Goal: Information Seeking & Learning: Learn about a topic

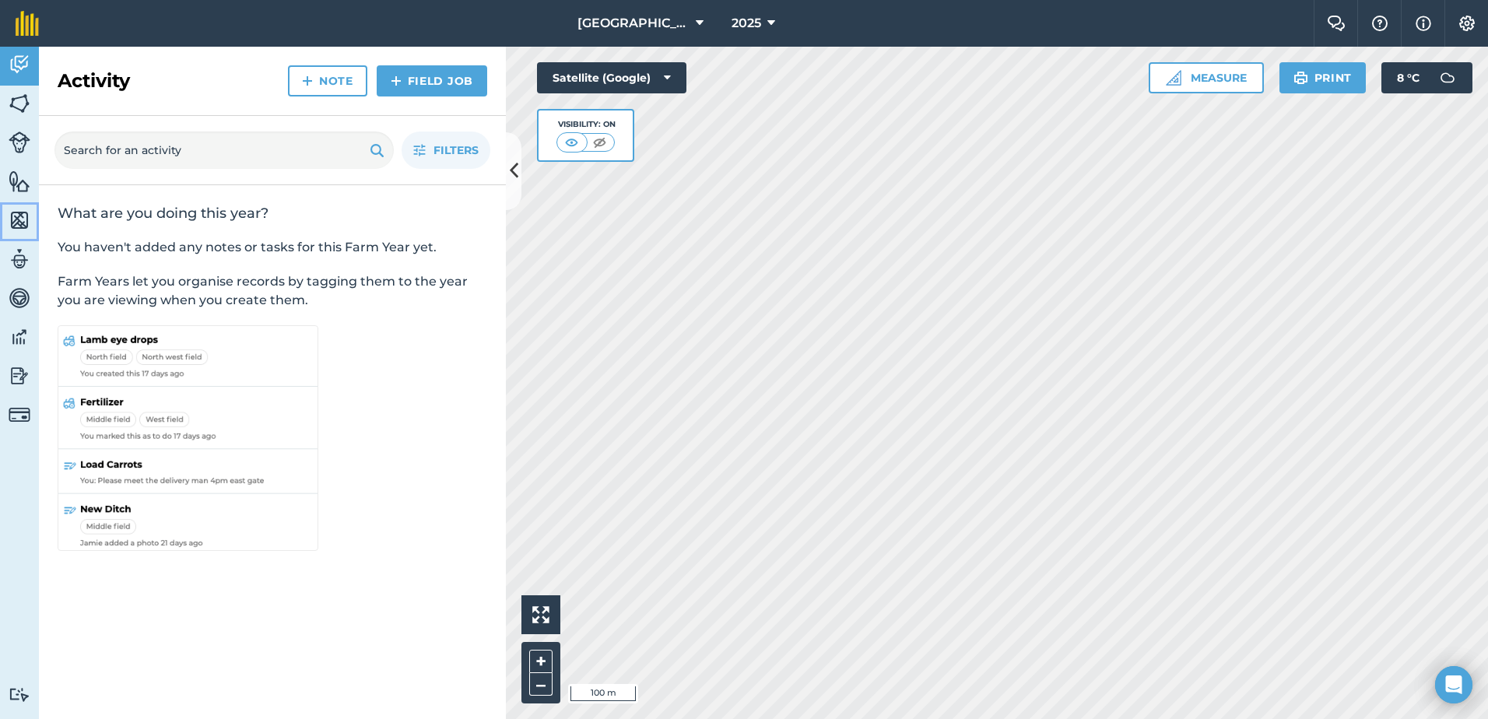
click at [19, 216] on img at bounding box center [20, 220] width 22 height 23
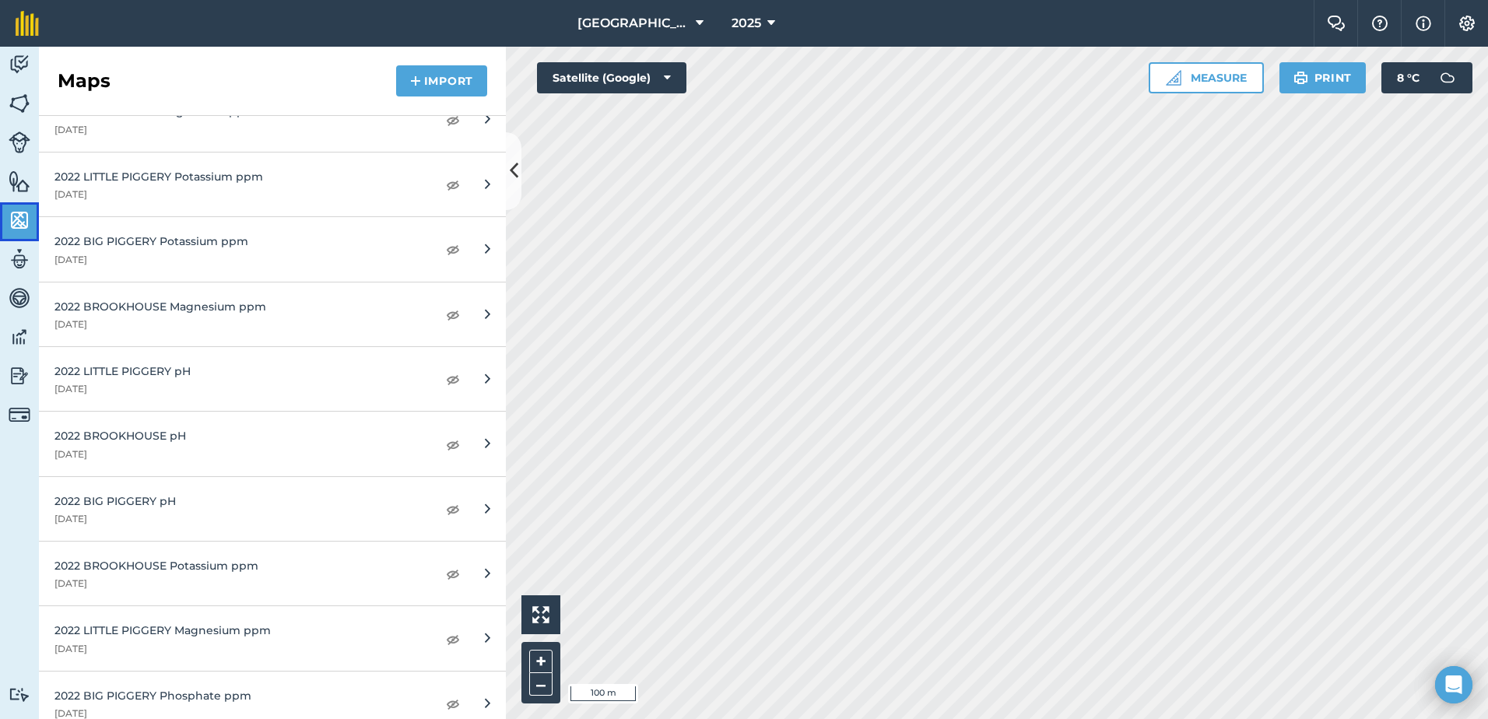
scroll to position [692, 0]
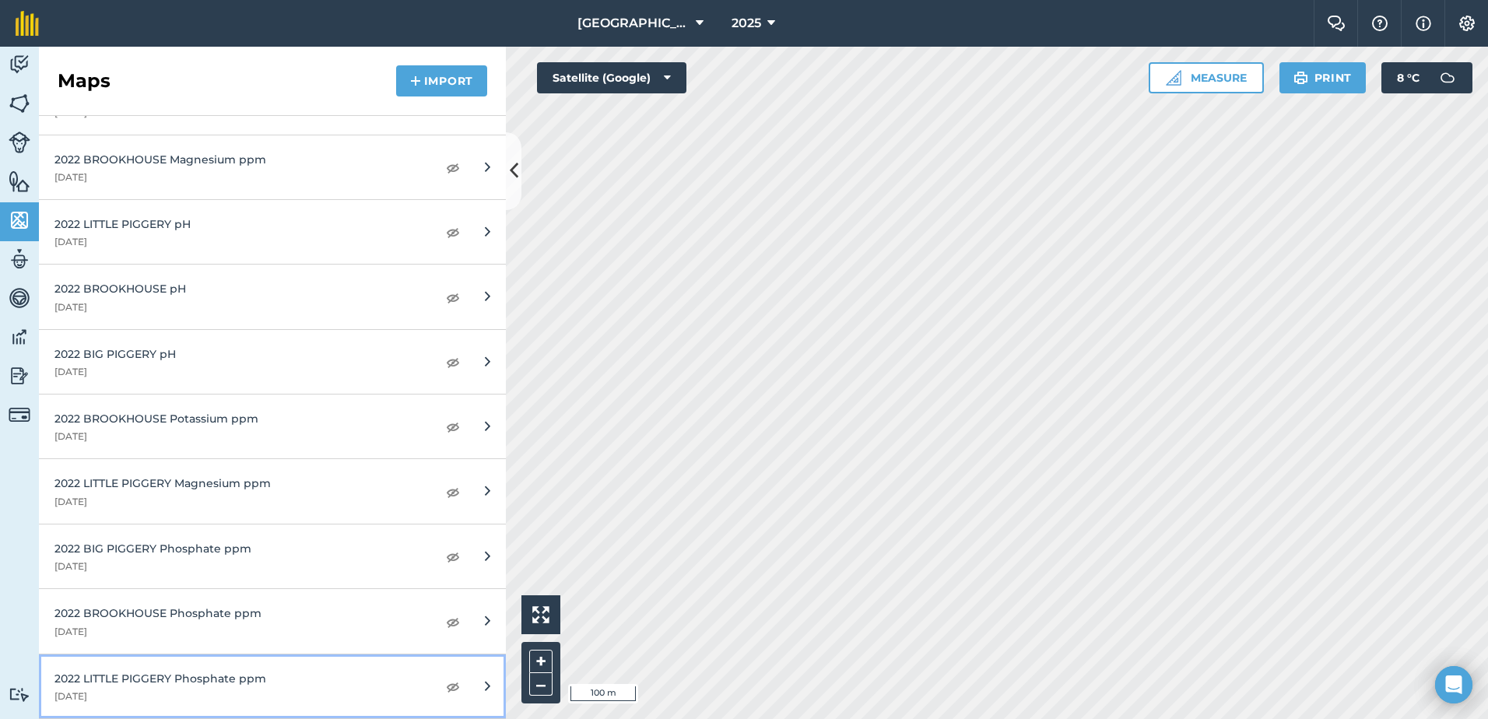
click at [181, 677] on div "2022 LITTLE PIGGERY Phosphate ppm" at bounding box center [237, 678] width 367 height 17
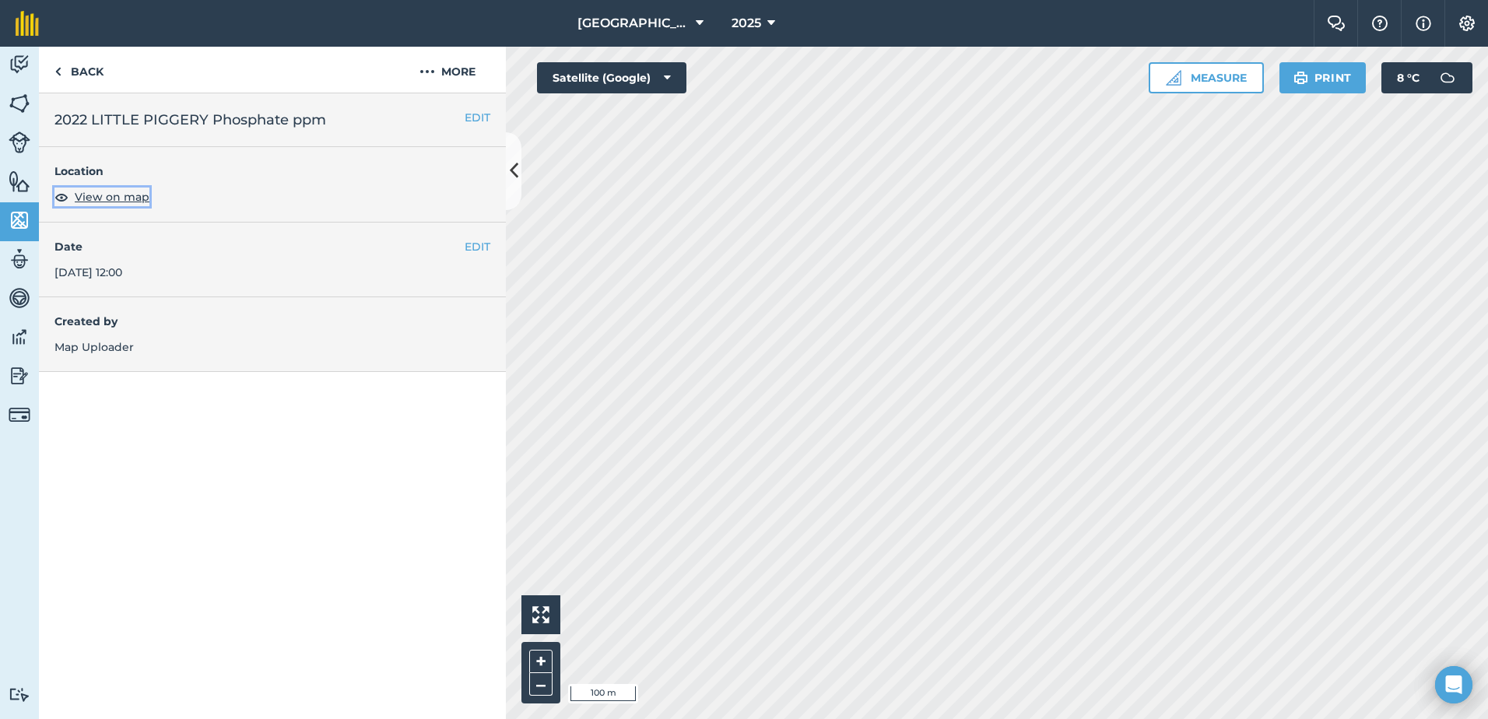
click at [66, 202] on img at bounding box center [61, 197] width 14 height 19
click at [87, 80] on link "Back" at bounding box center [79, 70] width 80 height 46
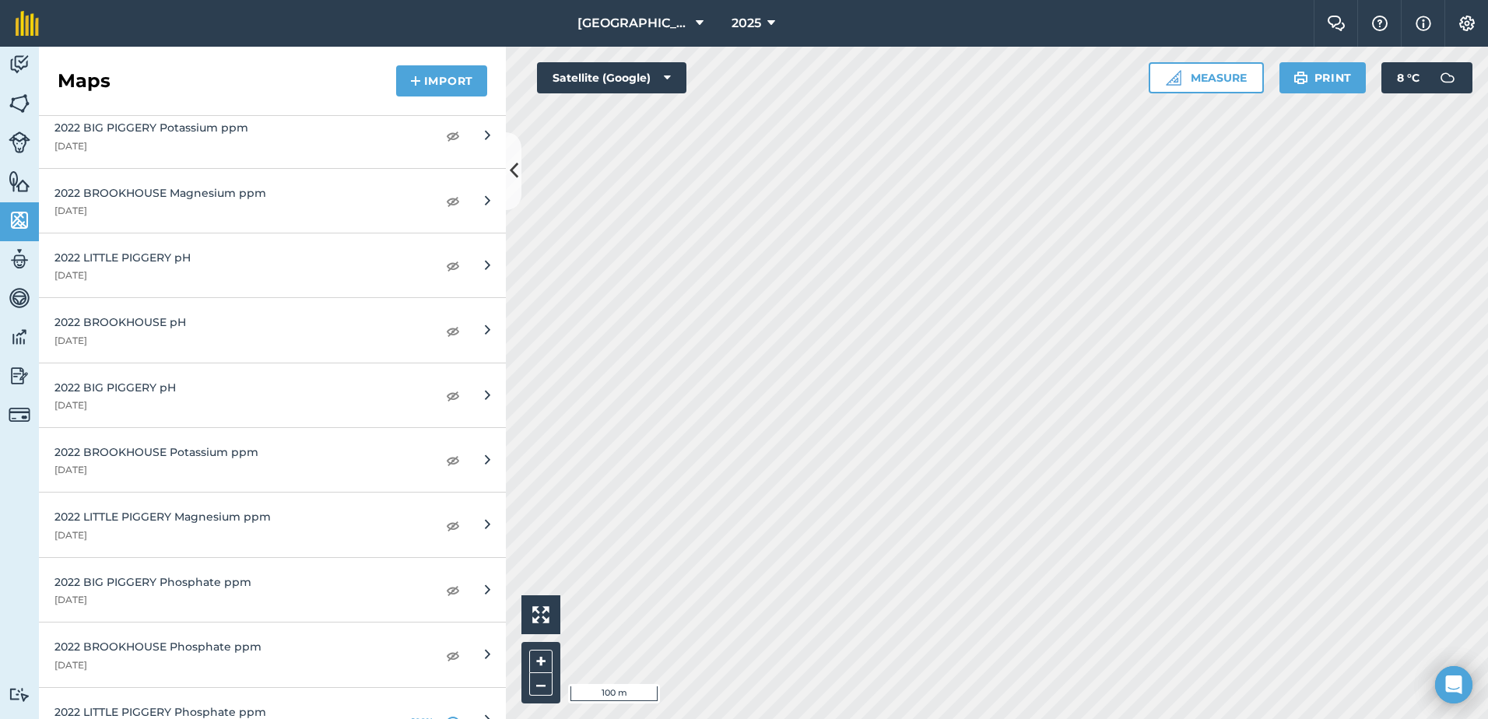
scroll to position [692, 0]
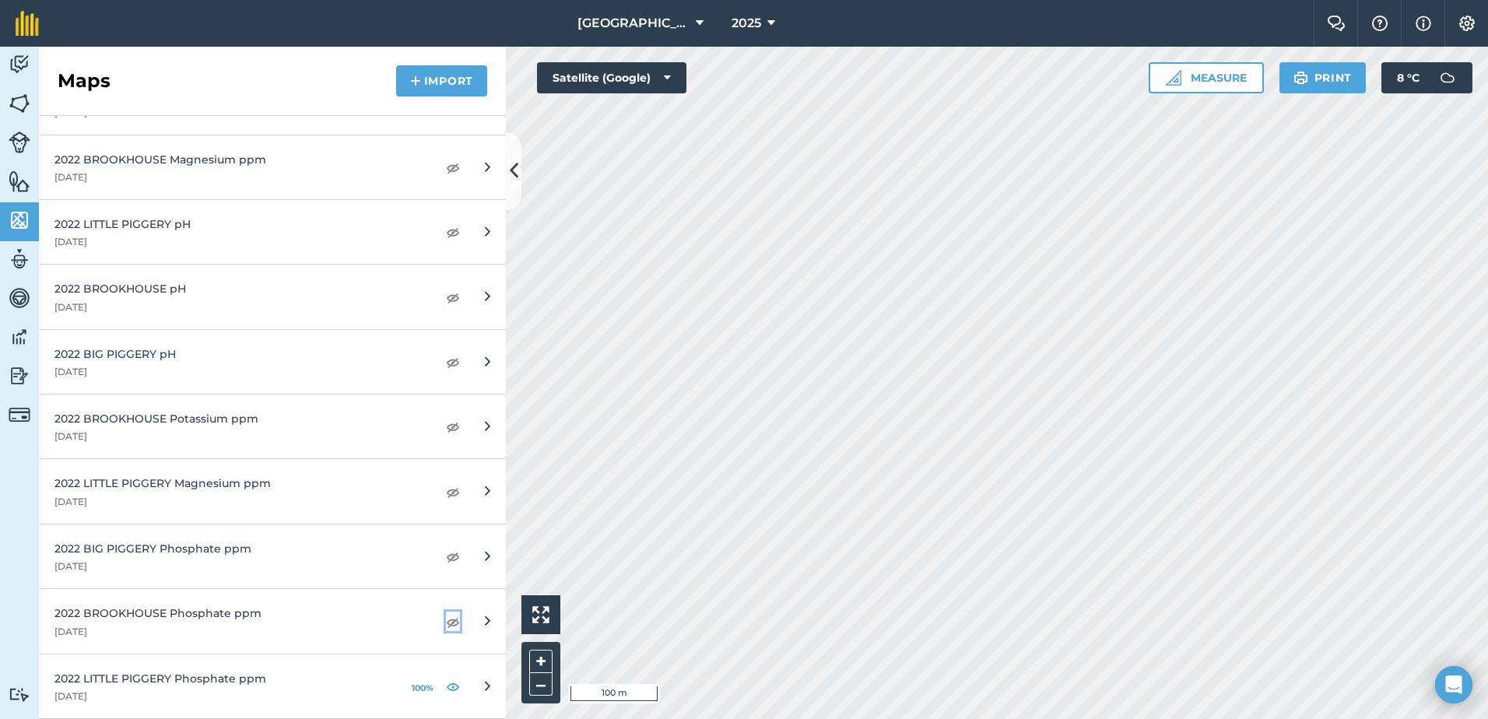
click at [446, 623] on img at bounding box center [453, 621] width 14 height 19
click at [447, 557] on img at bounding box center [453, 556] width 14 height 19
click at [22, 183] on img at bounding box center [20, 181] width 22 height 23
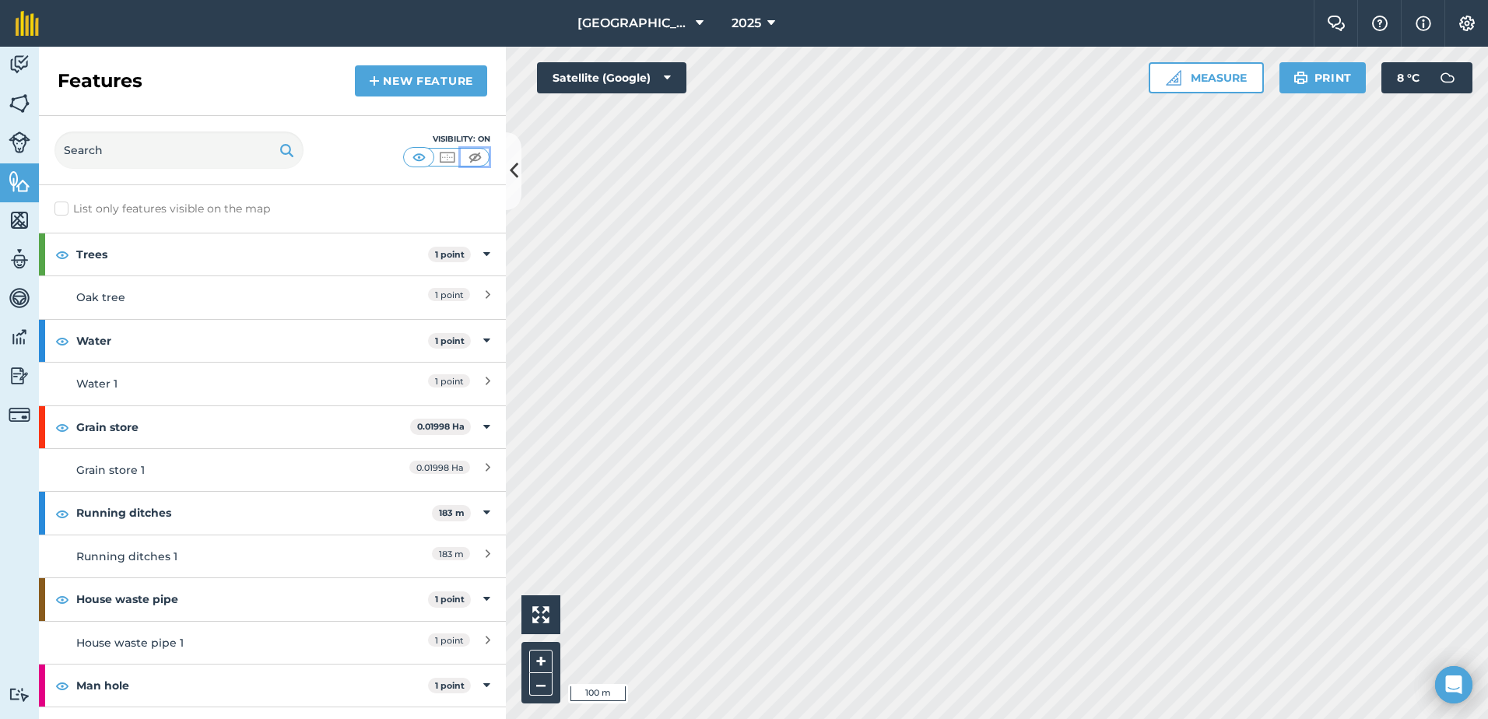
click at [484, 156] on img at bounding box center [474, 157] width 19 height 16
click at [30, 226] on link "Maps" at bounding box center [19, 221] width 39 height 39
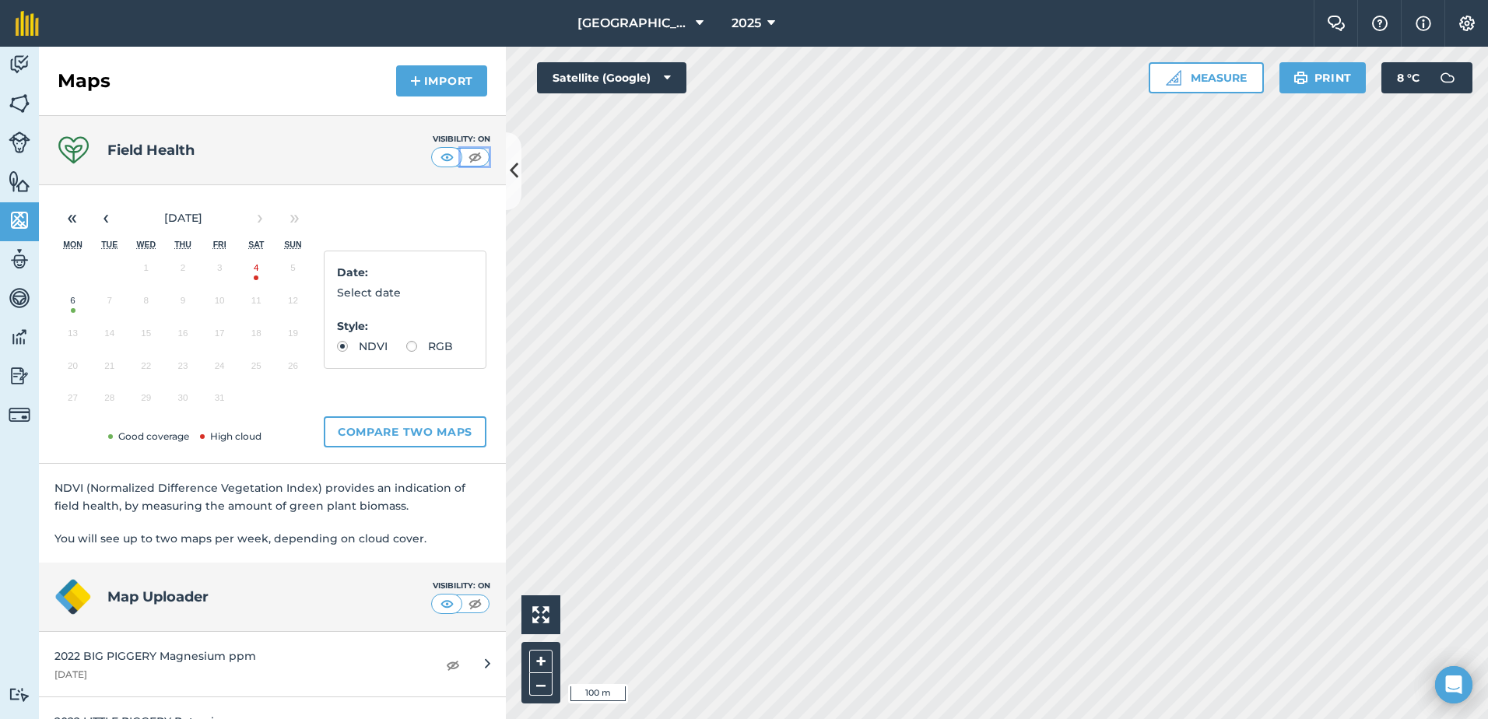
click at [461, 153] on button at bounding box center [475, 157] width 28 height 17
click at [444, 161] on img at bounding box center [446, 157] width 19 height 16
click at [23, 100] on img at bounding box center [20, 103] width 22 height 23
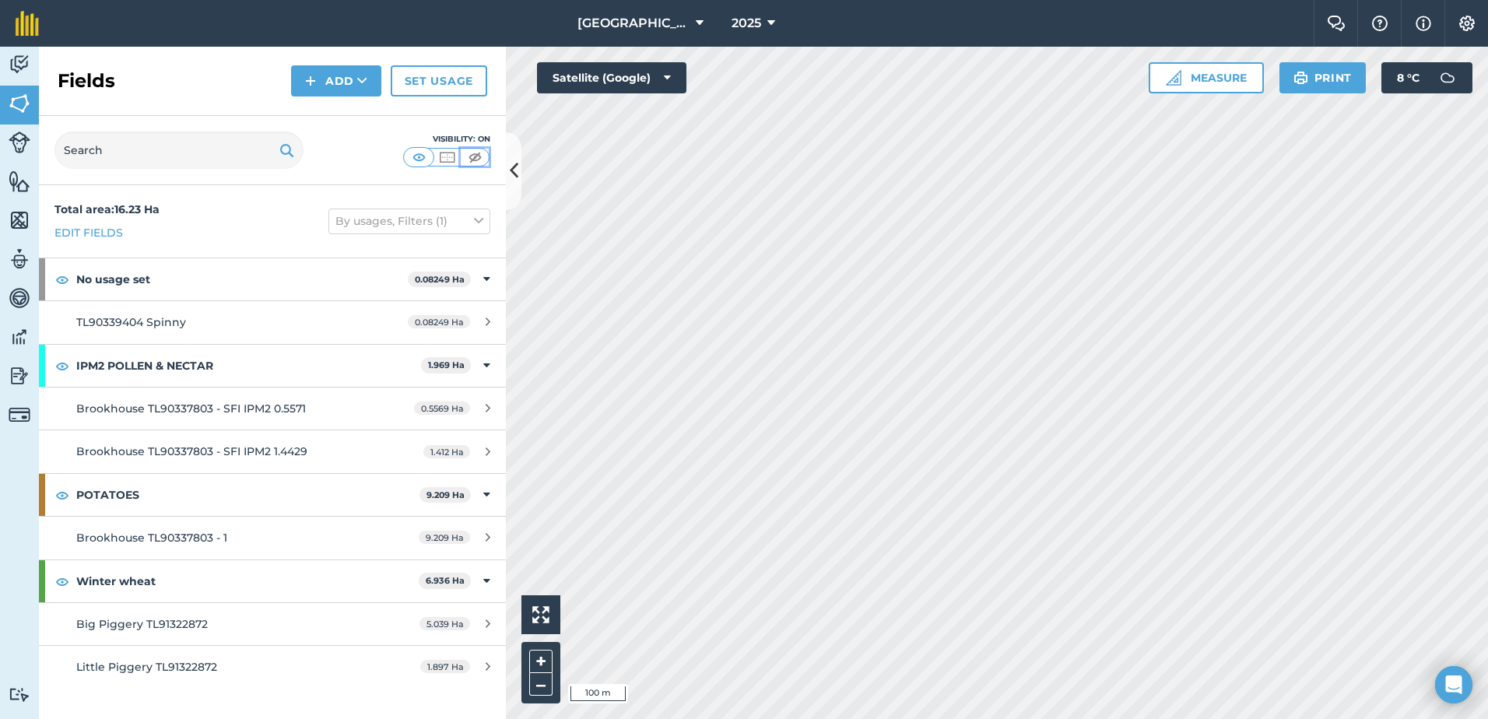
click at [485, 159] on button at bounding box center [475, 157] width 28 height 17
click at [673, 76] on button "Satellite (Google)" at bounding box center [611, 77] width 149 height 31
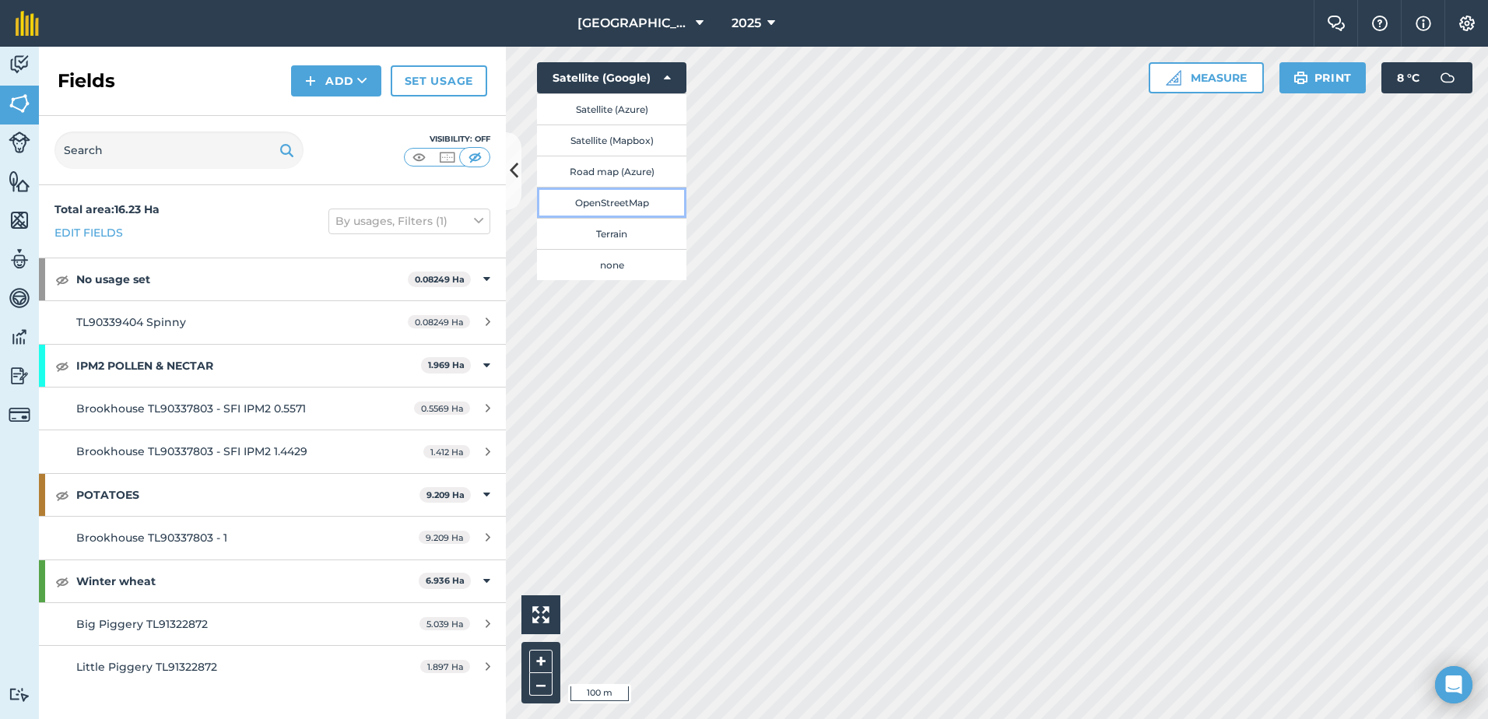
click at [640, 195] on button "OpenStreetMap" at bounding box center [611, 202] width 149 height 31
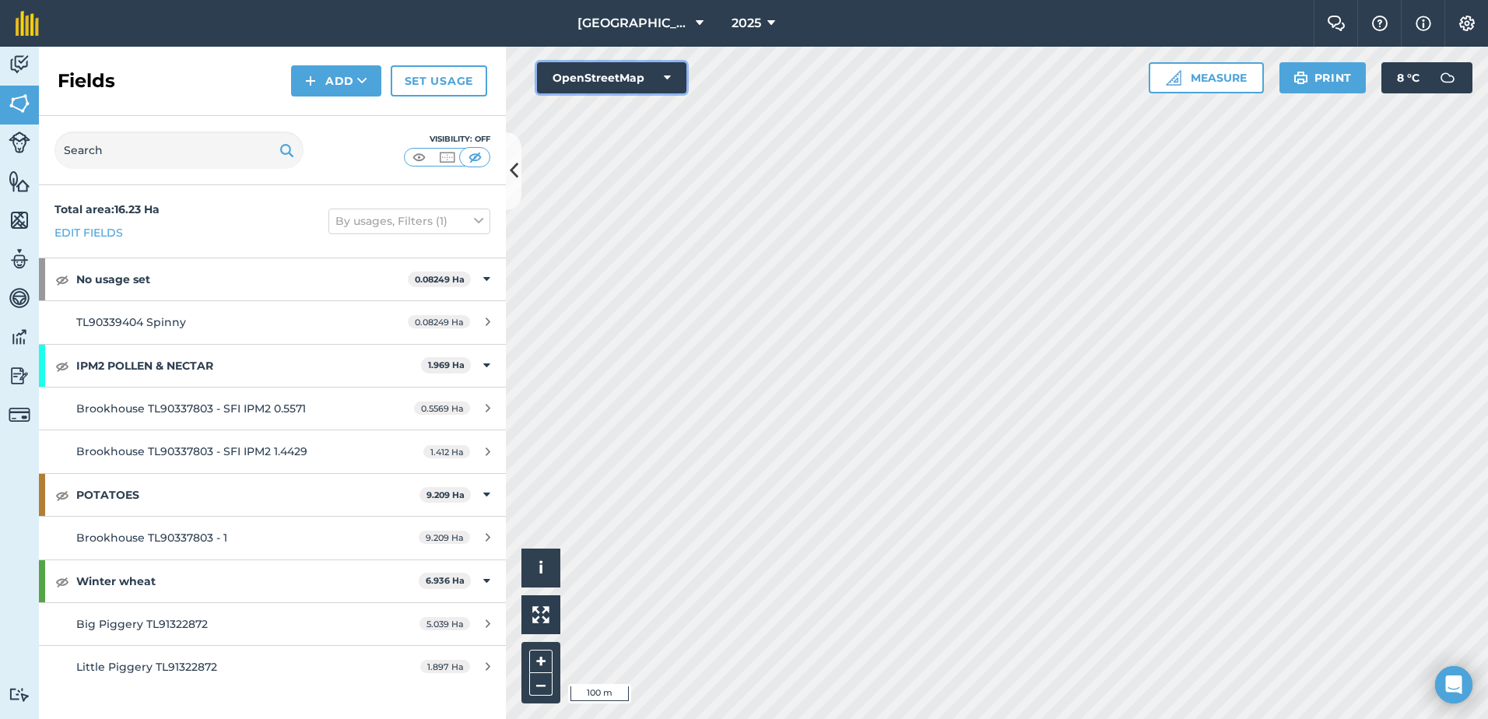
click at [637, 80] on button "OpenStreetMap" at bounding box center [611, 77] width 149 height 31
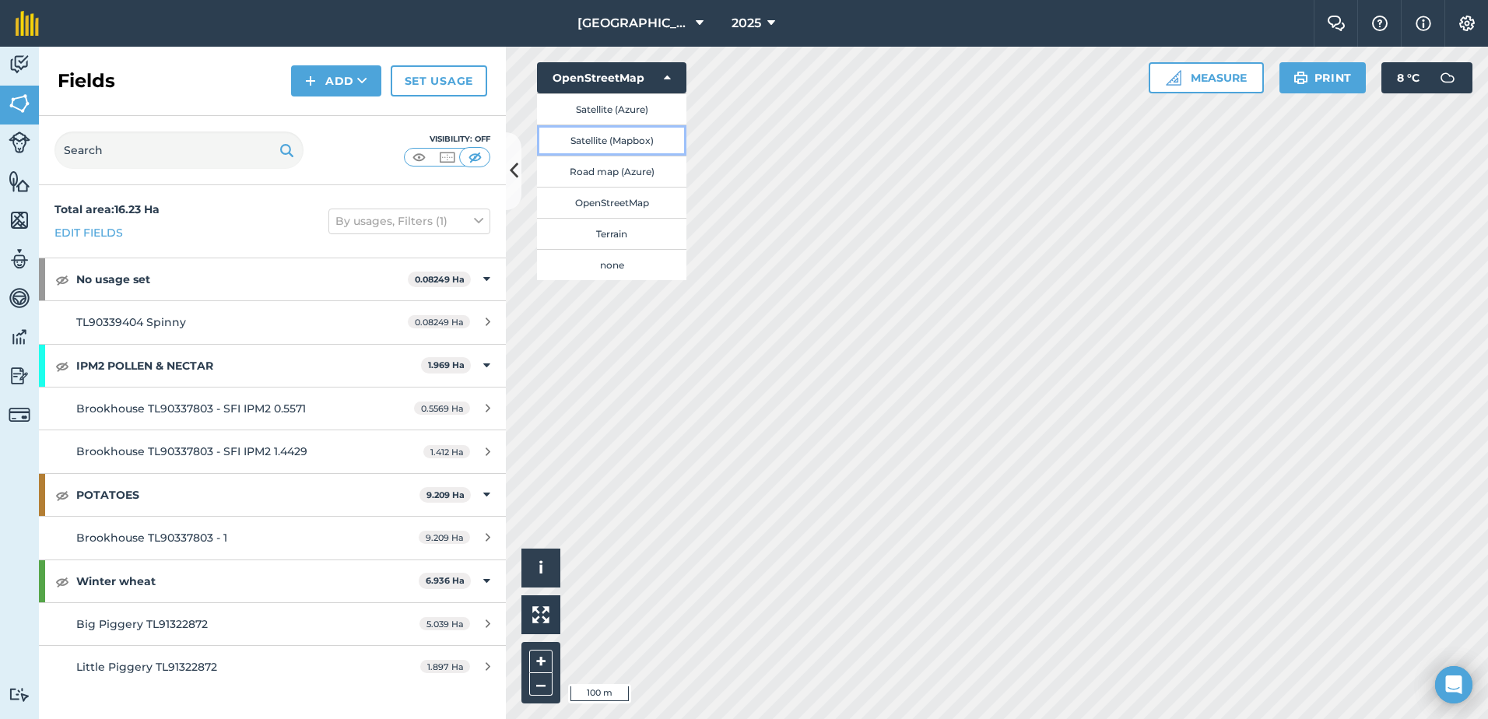
click at [637, 135] on button "Satellite (Mapbox)" at bounding box center [611, 140] width 149 height 31
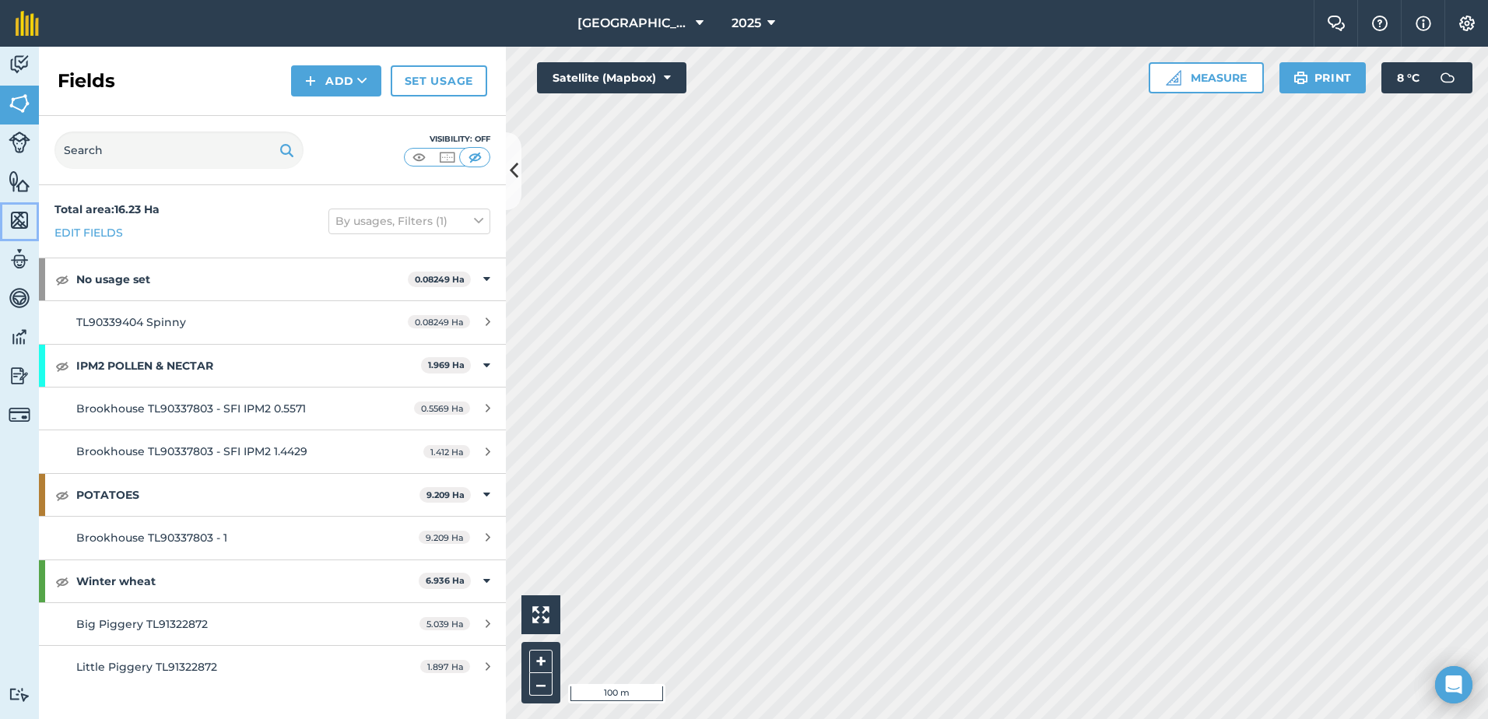
click at [20, 230] on img at bounding box center [20, 220] width 22 height 23
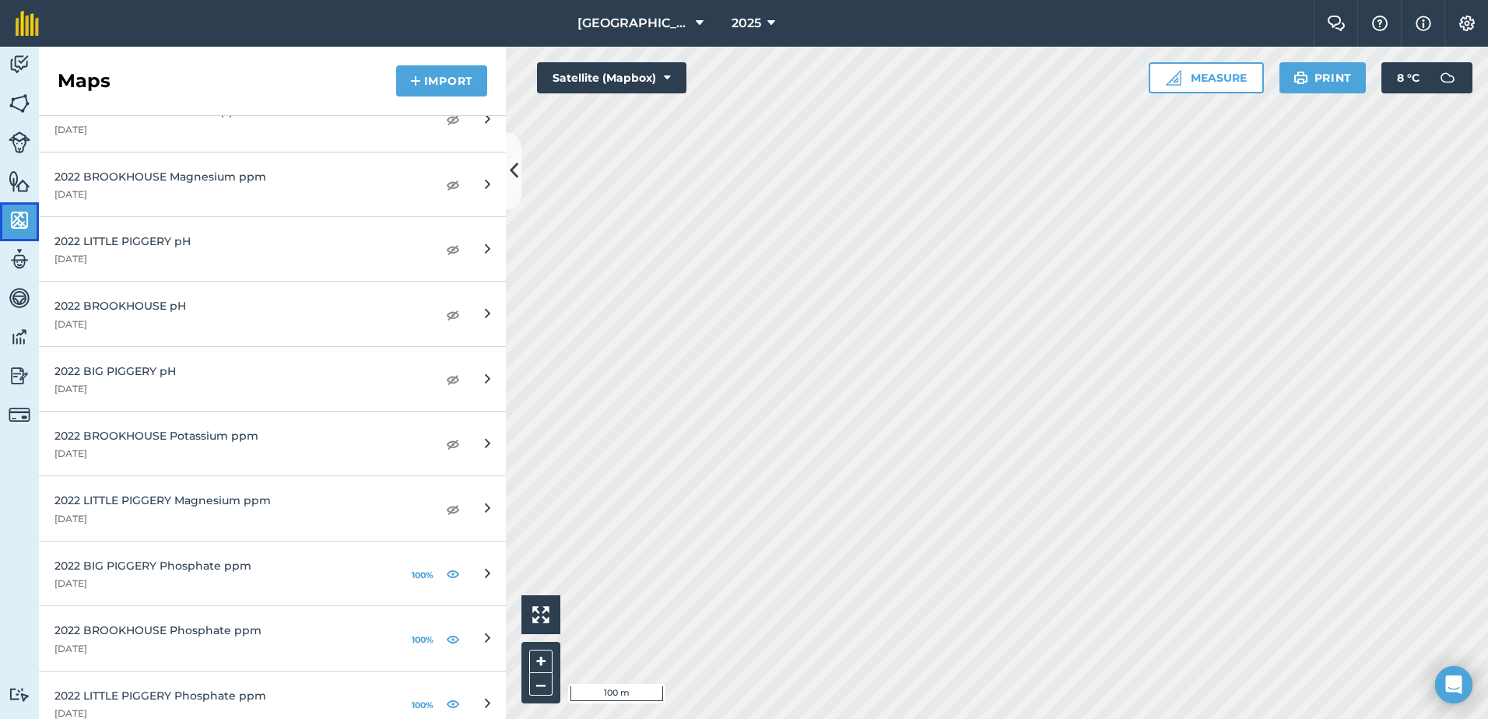
scroll to position [692, 0]
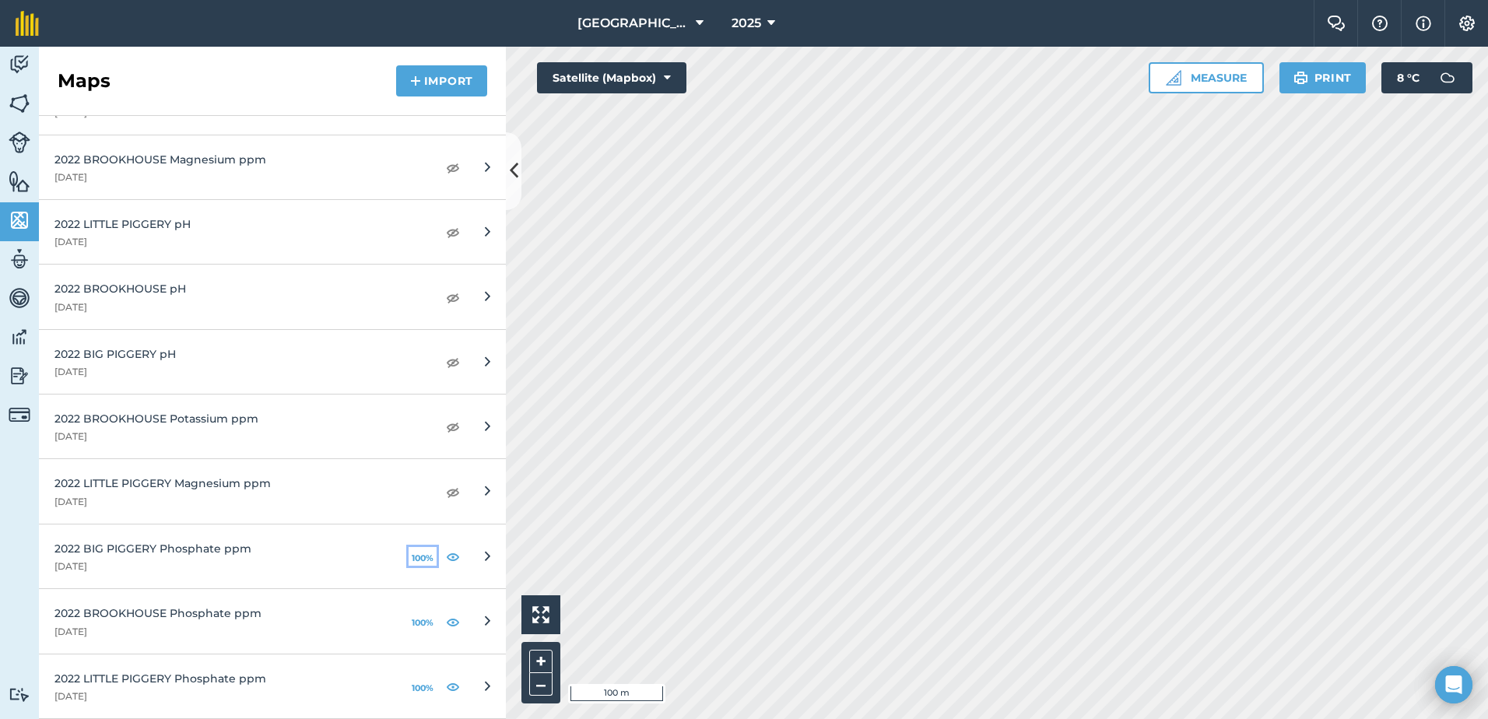
click at [412, 557] on button "100%" at bounding box center [423, 556] width 28 height 19
click at [411, 620] on button "100%" at bounding box center [423, 621] width 28 height 19
click at [417, 686] on button "100%" at bounding box center [423, 686] width 28 height 19
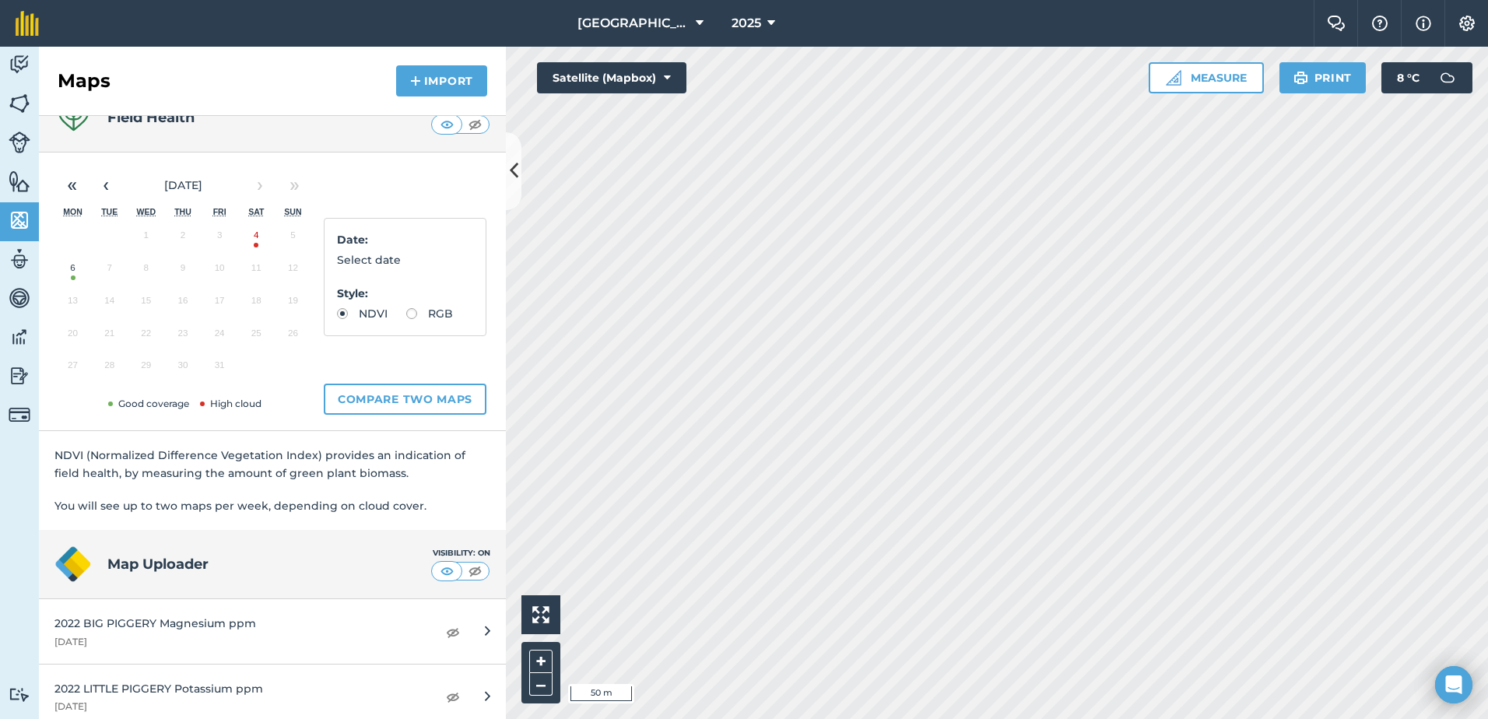
scroll to position [0, 0]
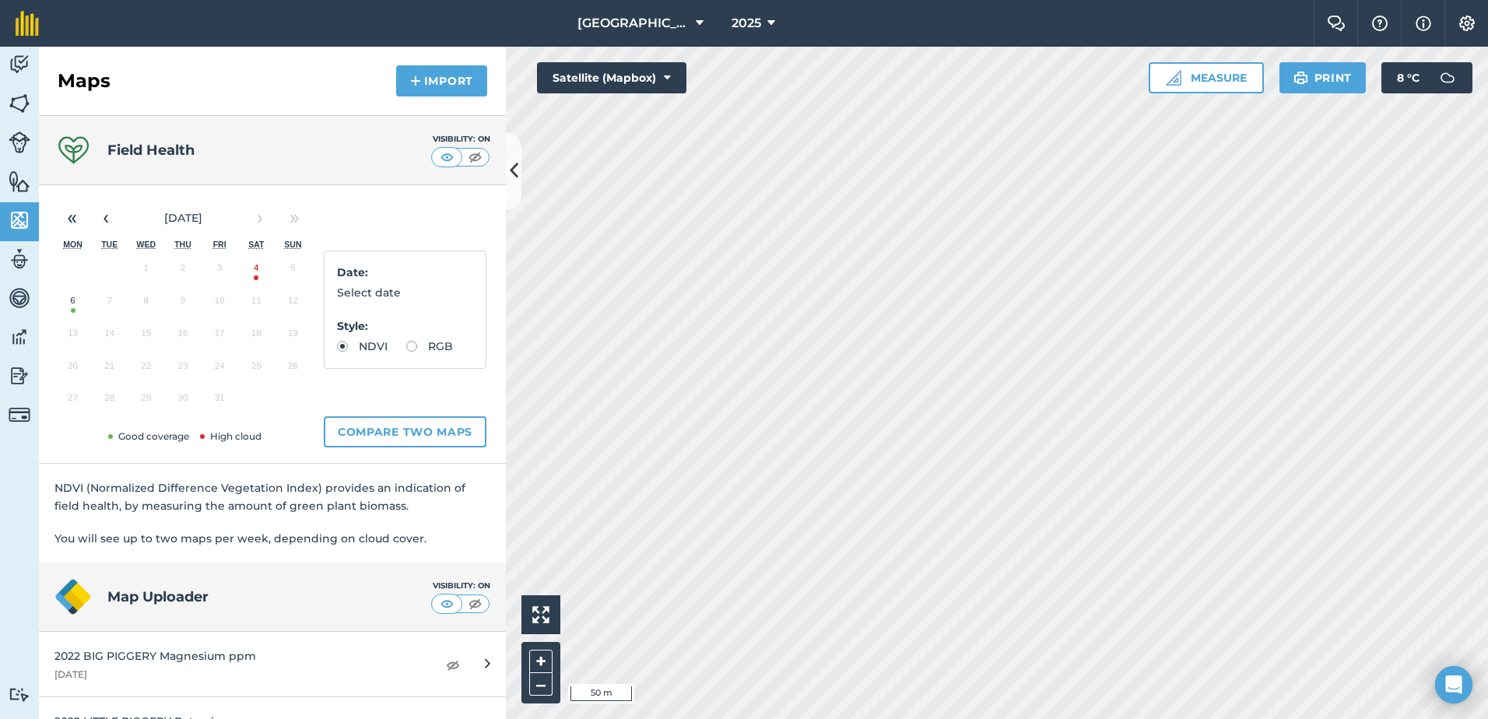
click at [251, 274] on button "4" at bounding box center [256, 271] width 37 height 33
click at [325, 218] on div "Date : 45% cloud cover Style : NDVI RGB Compare two maps" at bounding box center [405, 324] width 163 height 247
click at [465, 157] on img at bounding box center [474, 157] width 19 height 16
click at [461, 426] on div "Activity Fields Livestock Features Maps Team Vehicles Data Reporting Billing Tu…" at bounding box center [744, 383] width 1488 height 672
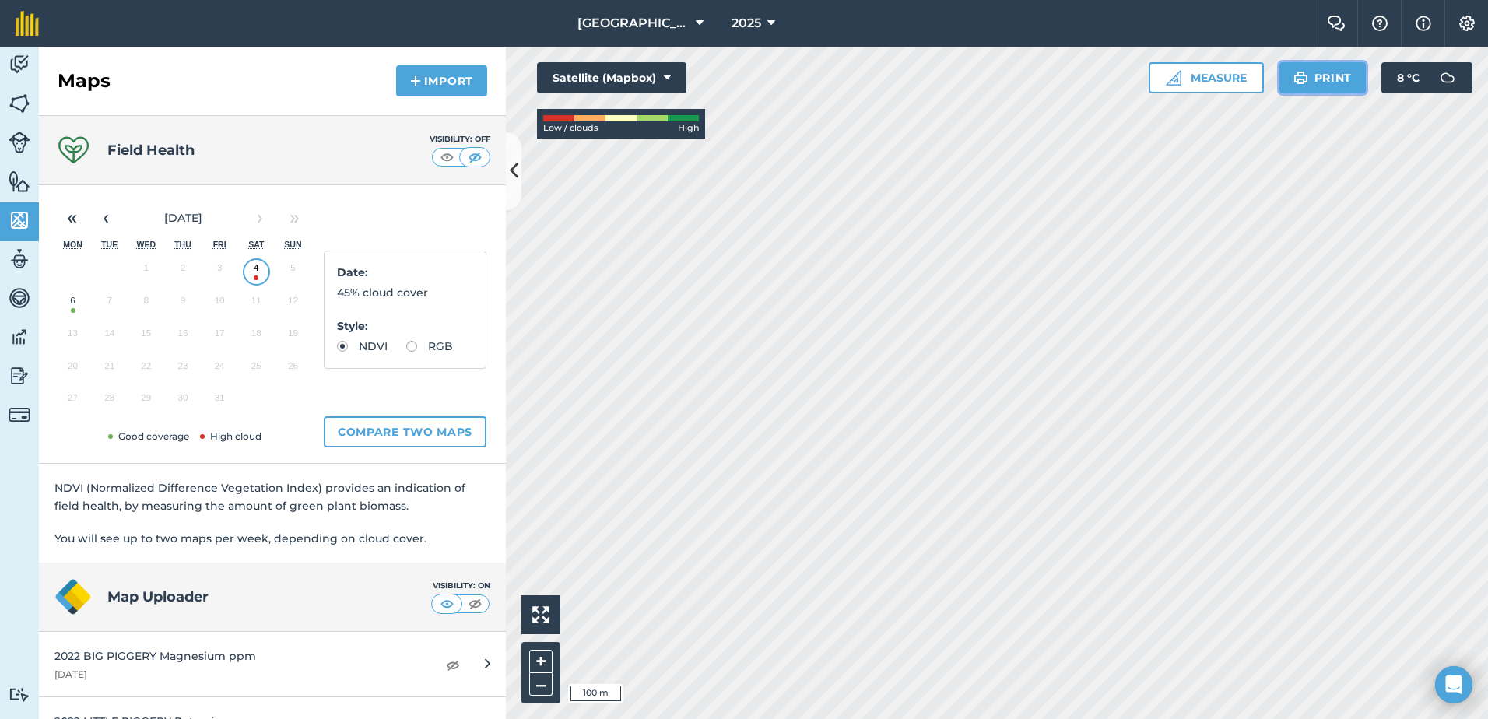
drag, startPoint x: 478, startPoint y: 226, endPoint x: 1318, endPoint y: 80, distance: 852.2
click at [1318, 80] on button "Print" at bounding box center [1322, 77] width 87 height 31
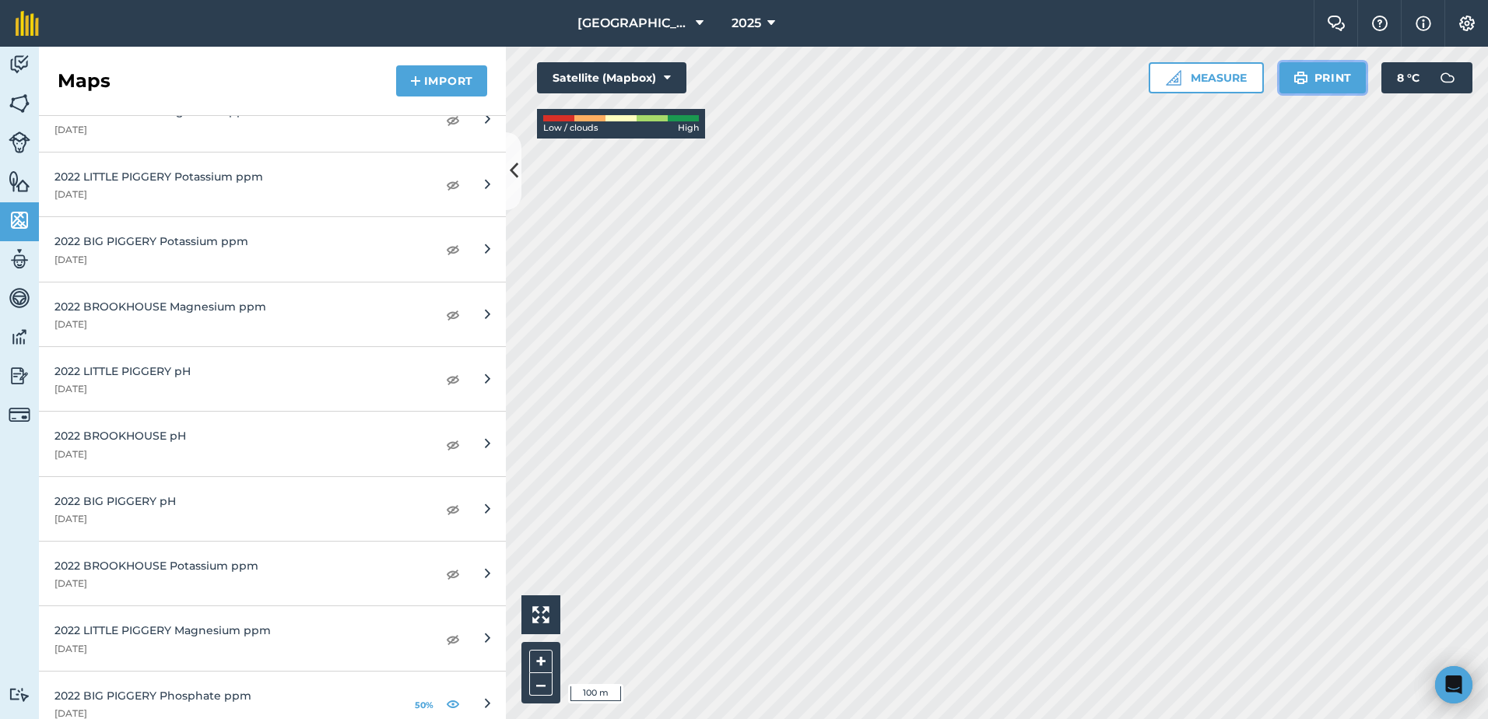
scroll to position [692, 0]
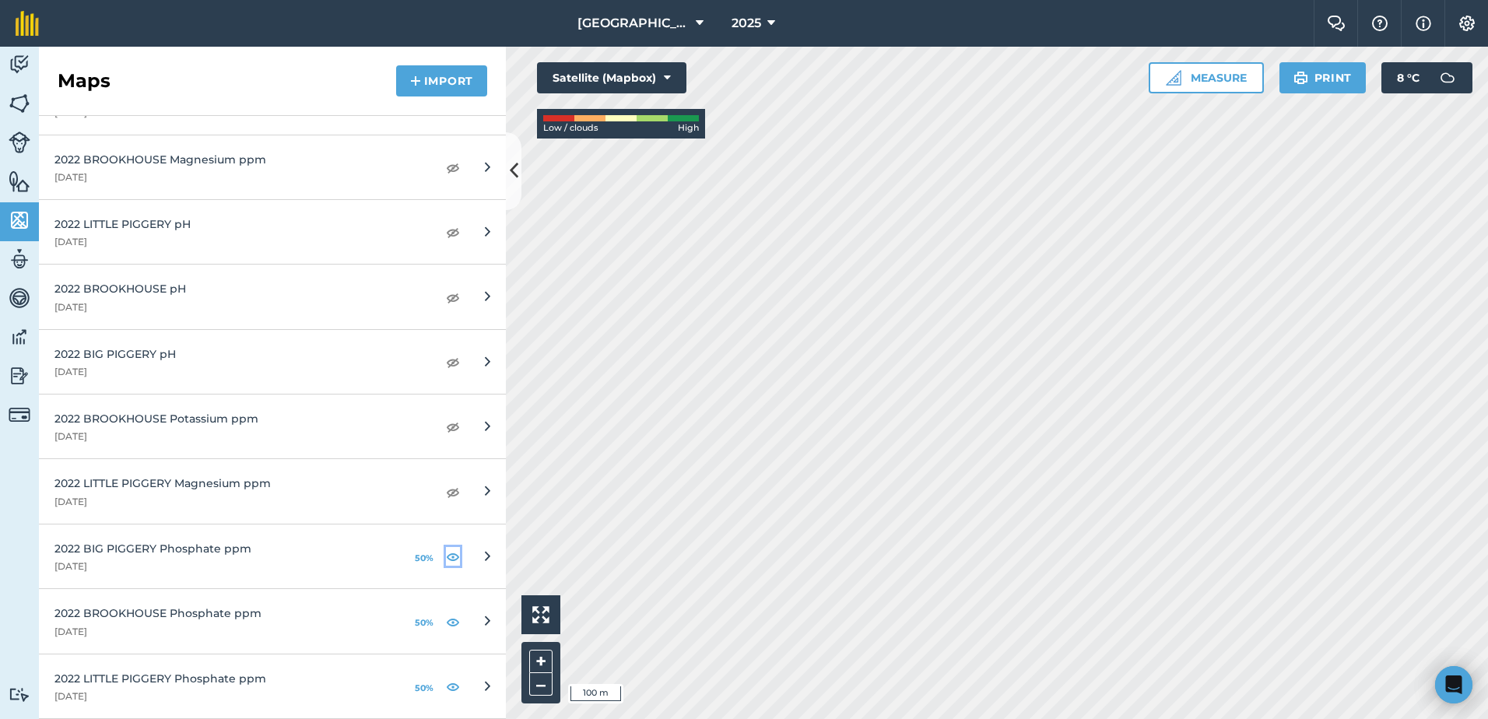
drag, startPoint x: 446, startPoint y: 561, endPoint x: 445, endPoint y: 603, distance: 42.0
click at [446, 561] on img at bounding box center [453, 556] width 14 height 19
click at [446, 623] on img at bounding box center [453, 621] width 14 height 19
click at [446, 691] on img at bounding box center [453, 686] width 14 height 19
click at [446, 494] on img at bounding box center [453, 492] width 14 height 19
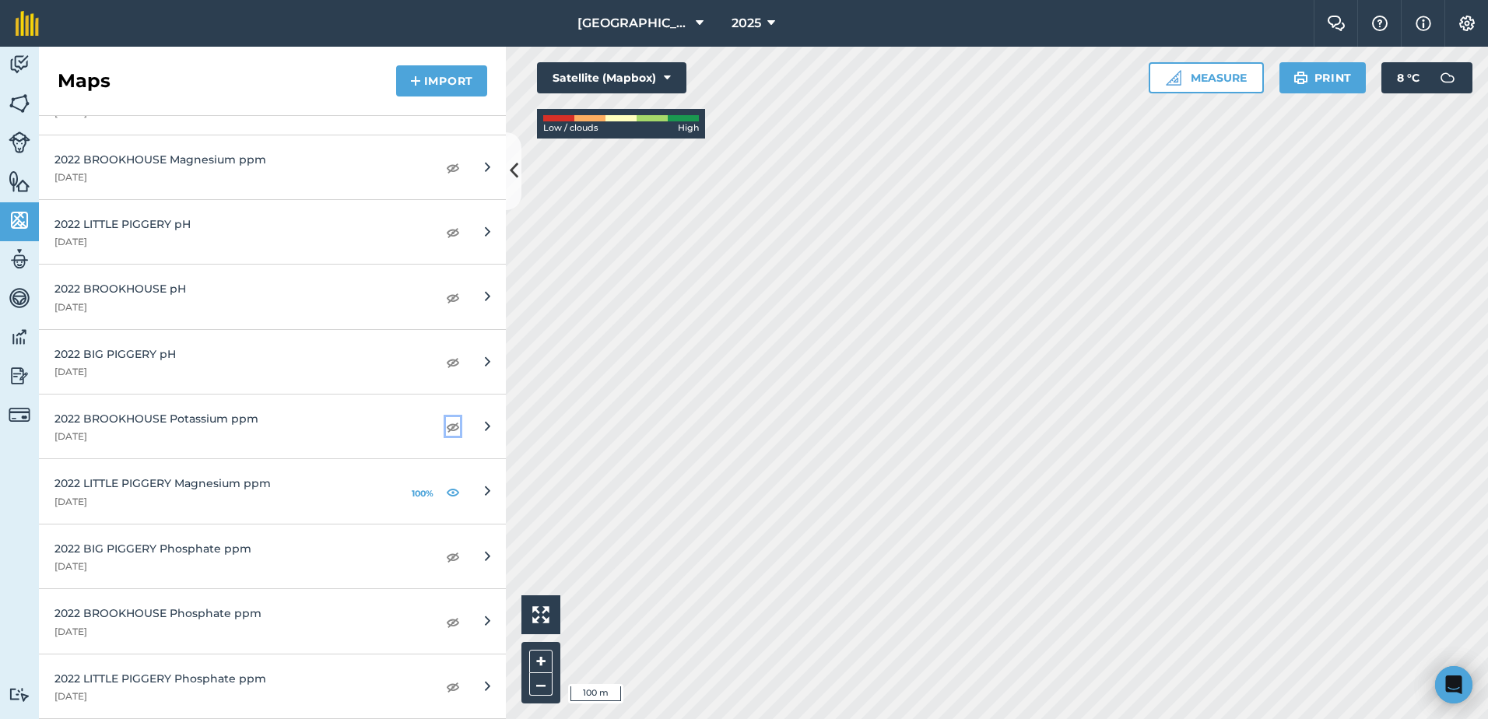
click at [446, 427] on img at bounding box center [453, 426] width 14 height 19
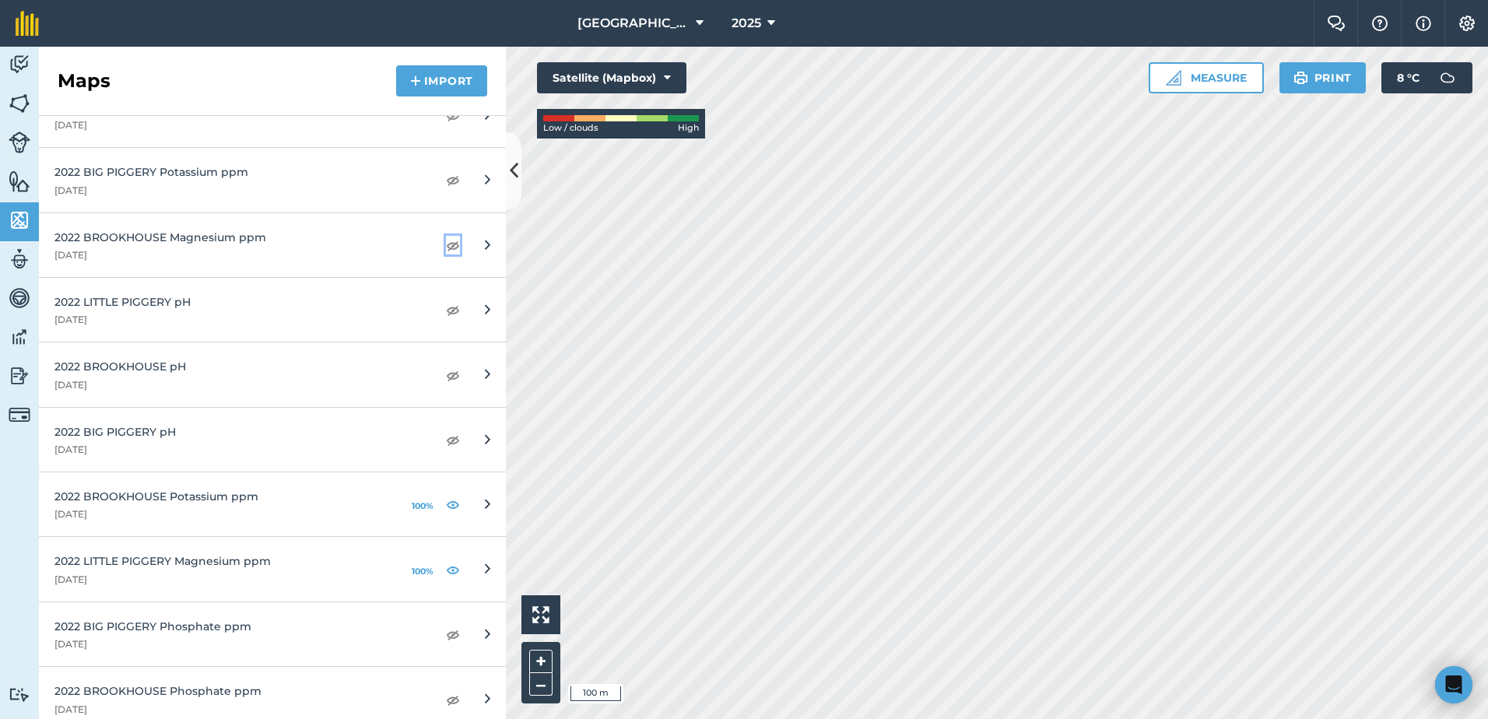
click at [447, 245] on img at bounding box center [453, 245] width 14 height 19
click at [446, 509] on img at bounding box center [453, 504] width 14 height 19
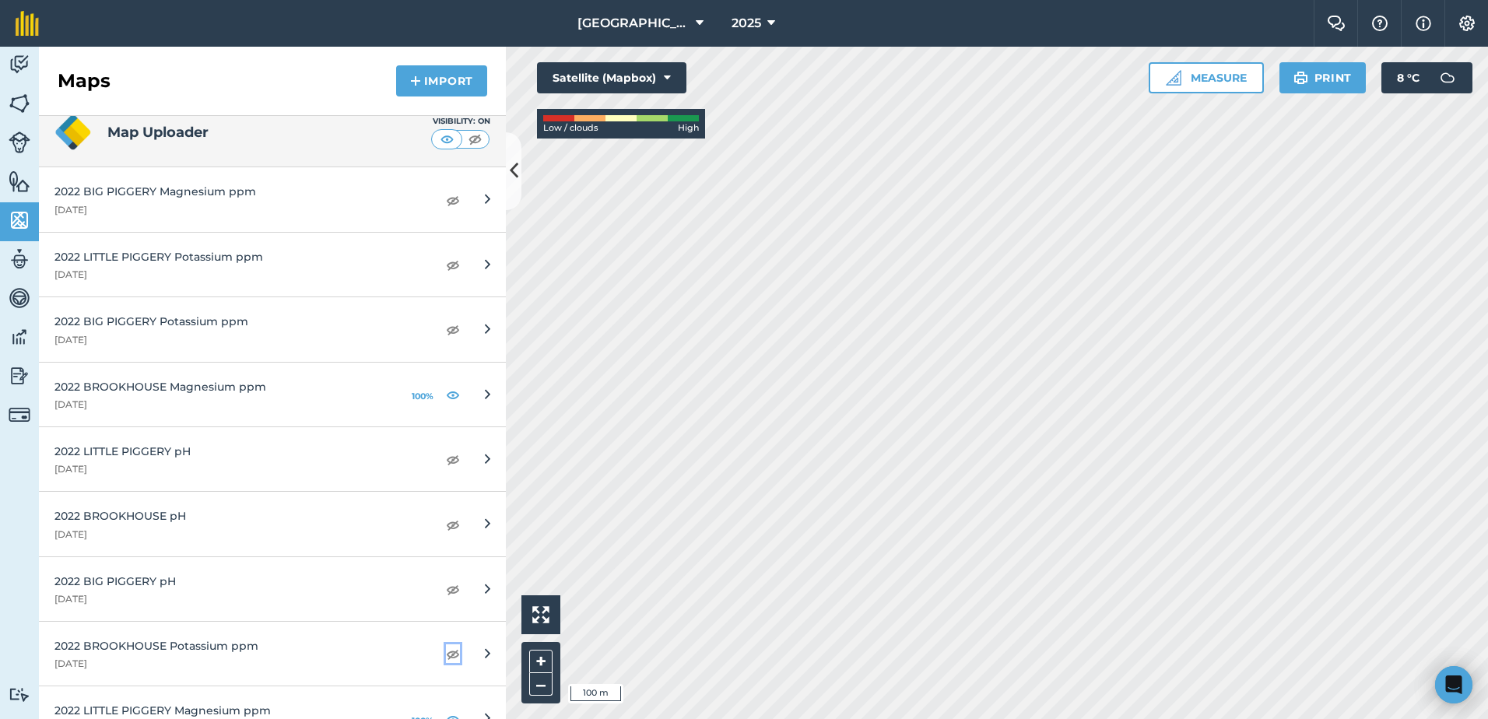
scroll to position [458, 0]
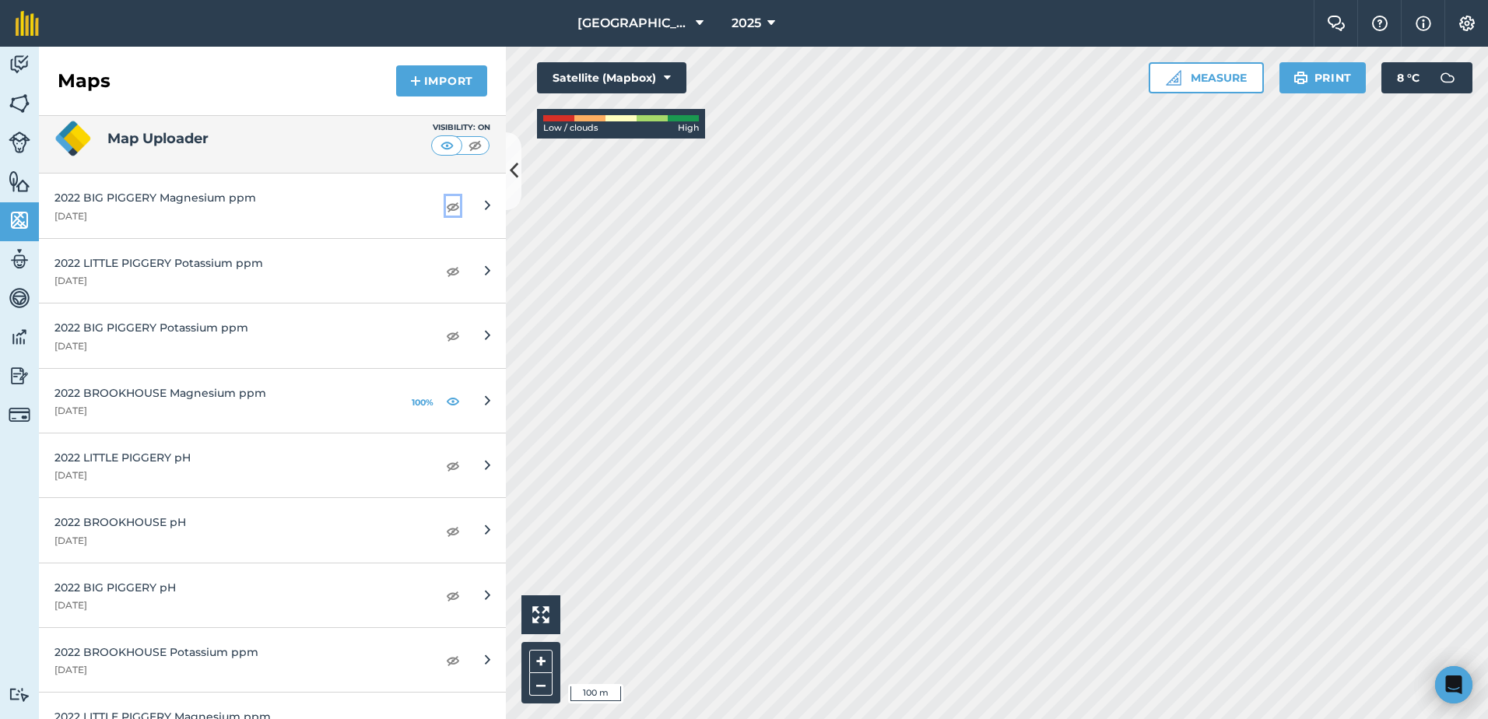
click at [447, 208] on img at bounding box center [453, 206] width 14 height 19
click at [413, 397] on button "100%" at bounding box center [423, 400] width 28 height 19
click at [409, 208] on button "100%" at bounding box center [423, 206] width 28 height 19
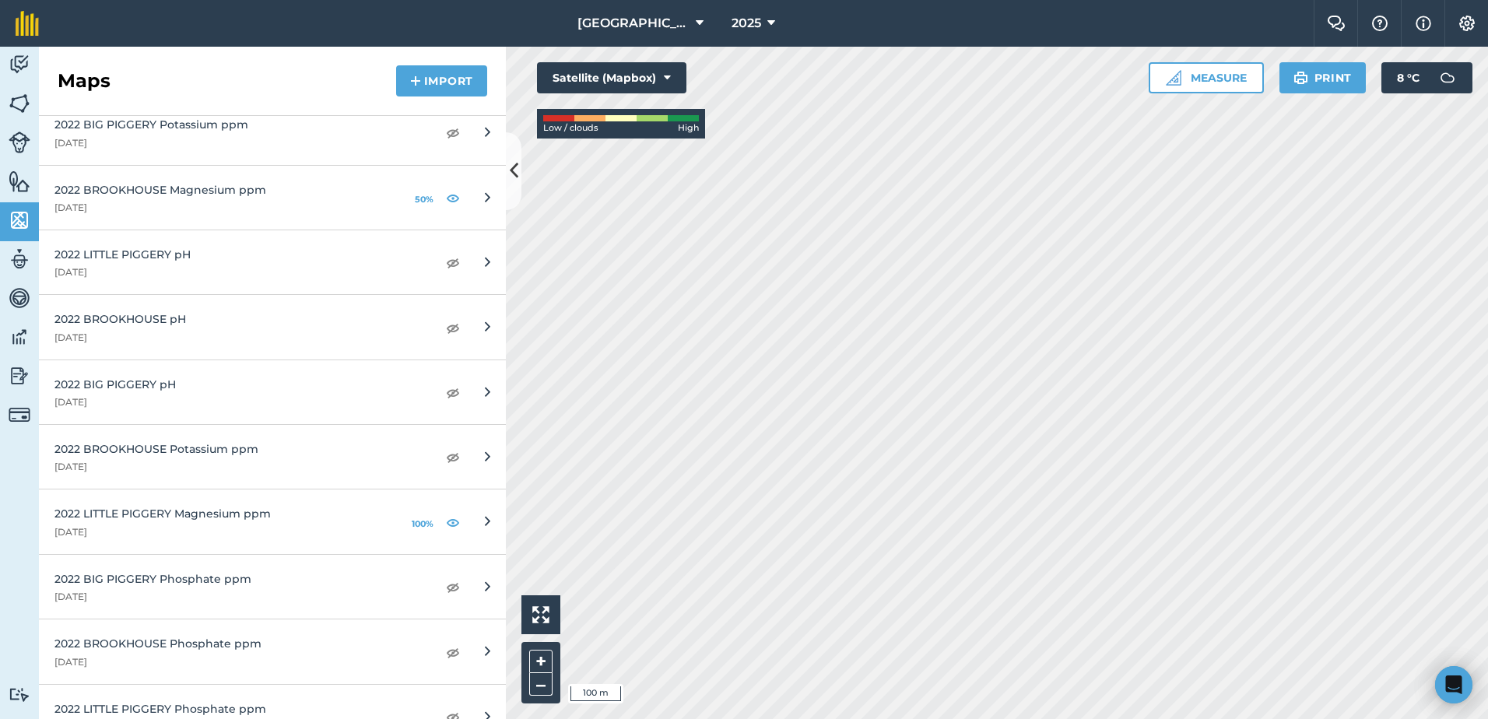
scroll to position [692, 0]
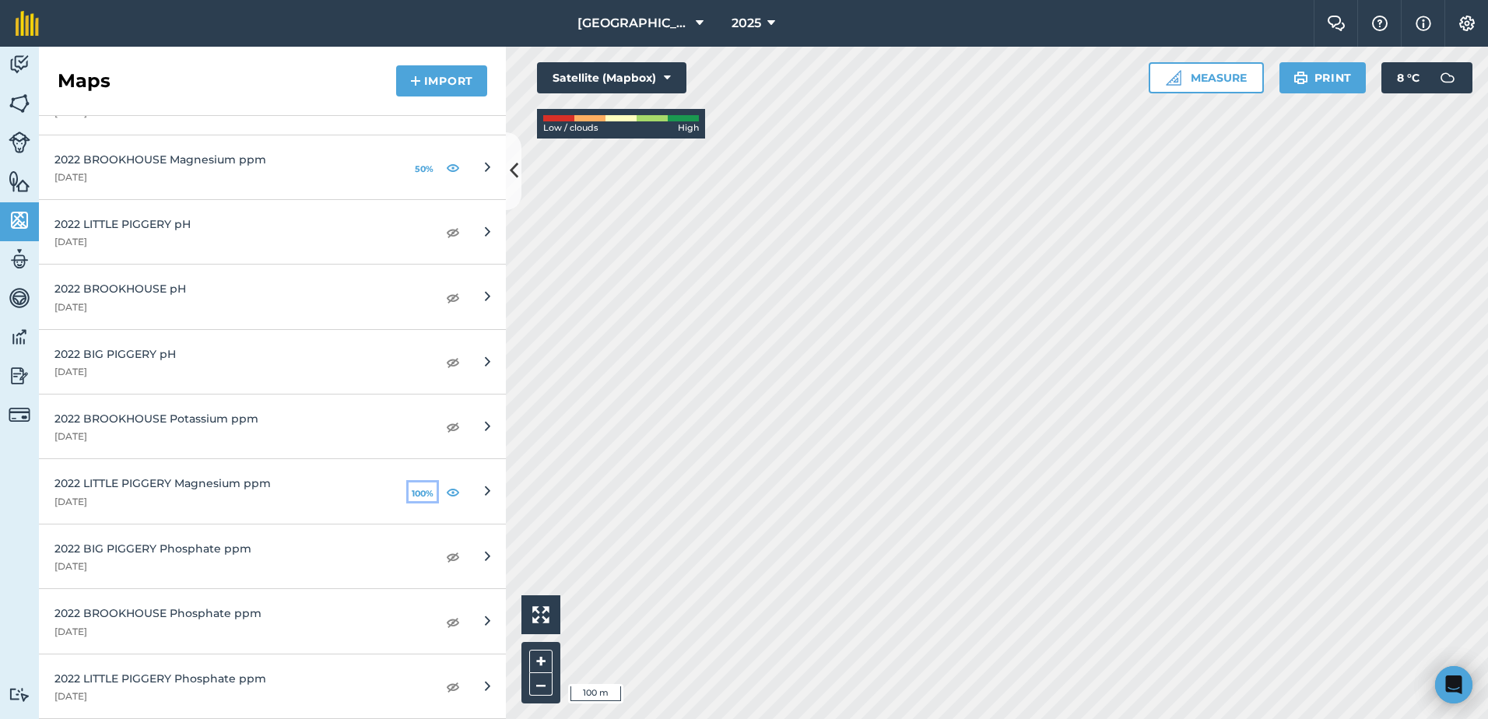
click at [416, 496] on button "100%" at bounding box center [423, 492] width 28 height 19
click at [1334, 82] on button "Print" at bounding box center [1322, 77] width 87 height 31
